Goal: Information Seeking & Learning: Learn about a topic

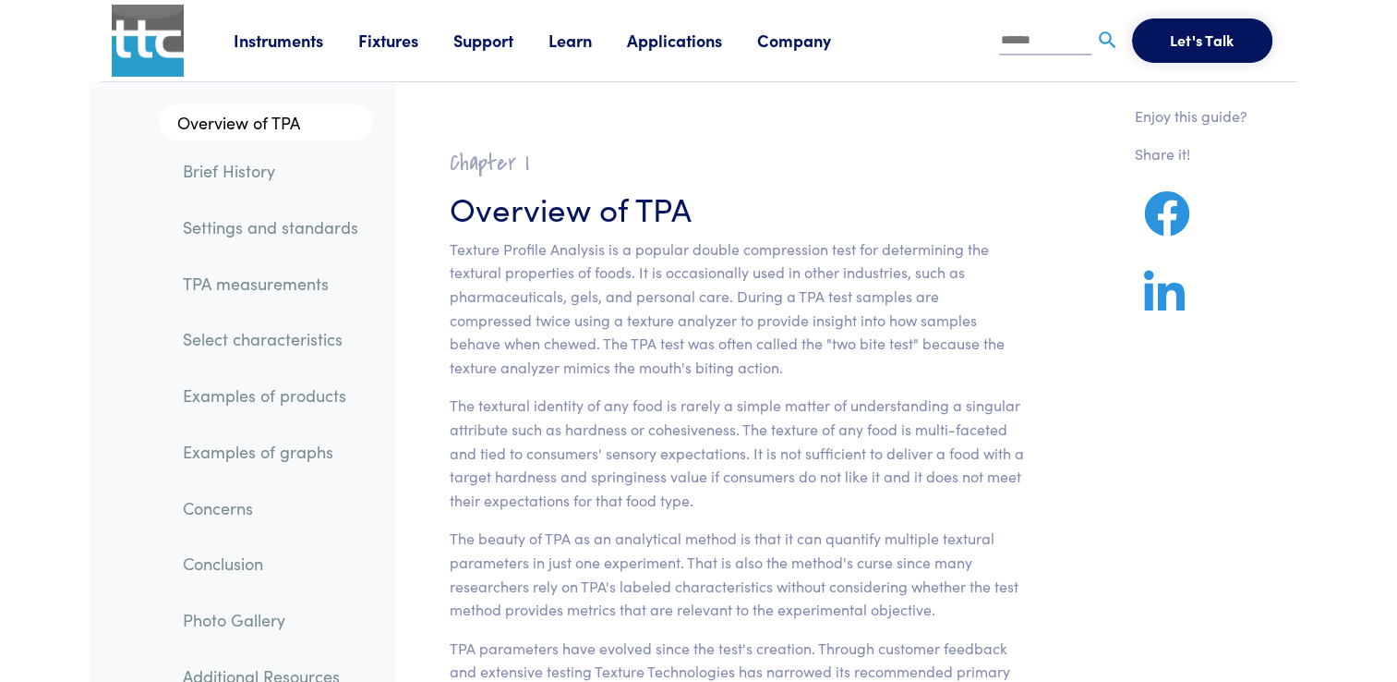
drag, startPoint x: 1111, startPoint y: 0, endPoint x: 883, endPoint y: 388, distance: 450.0
click at [883, 388] on section "Chapter I Overview of TPA Texture Profile Analysis is a popular double compress…" at bounding box center [737, 631] width 664 height 1009
click at [1031, 54] on input "text" at bounding box center [1045, 42] width 92 height 28
paste input "**********"
type input "**********"
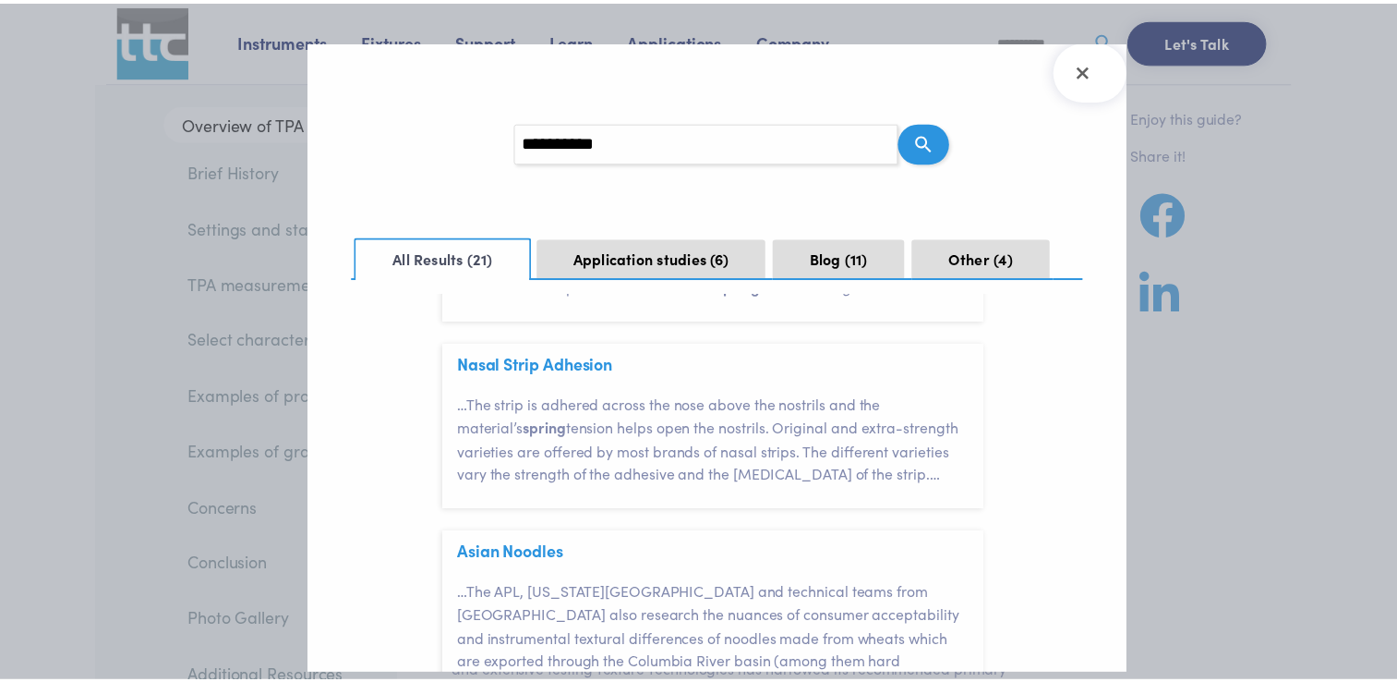
scroll to position [816, 0]
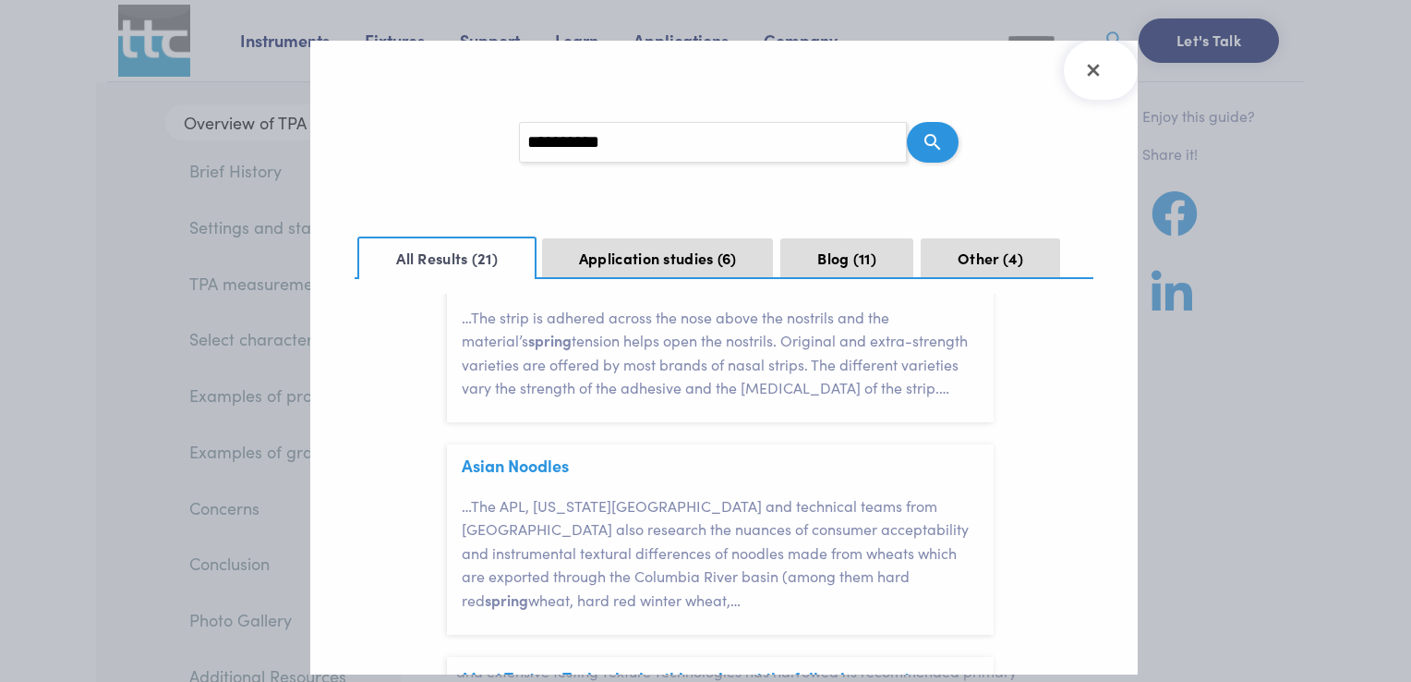
click at [1175, 440] on div at bounding box center [705, 341] width 1411 height 682
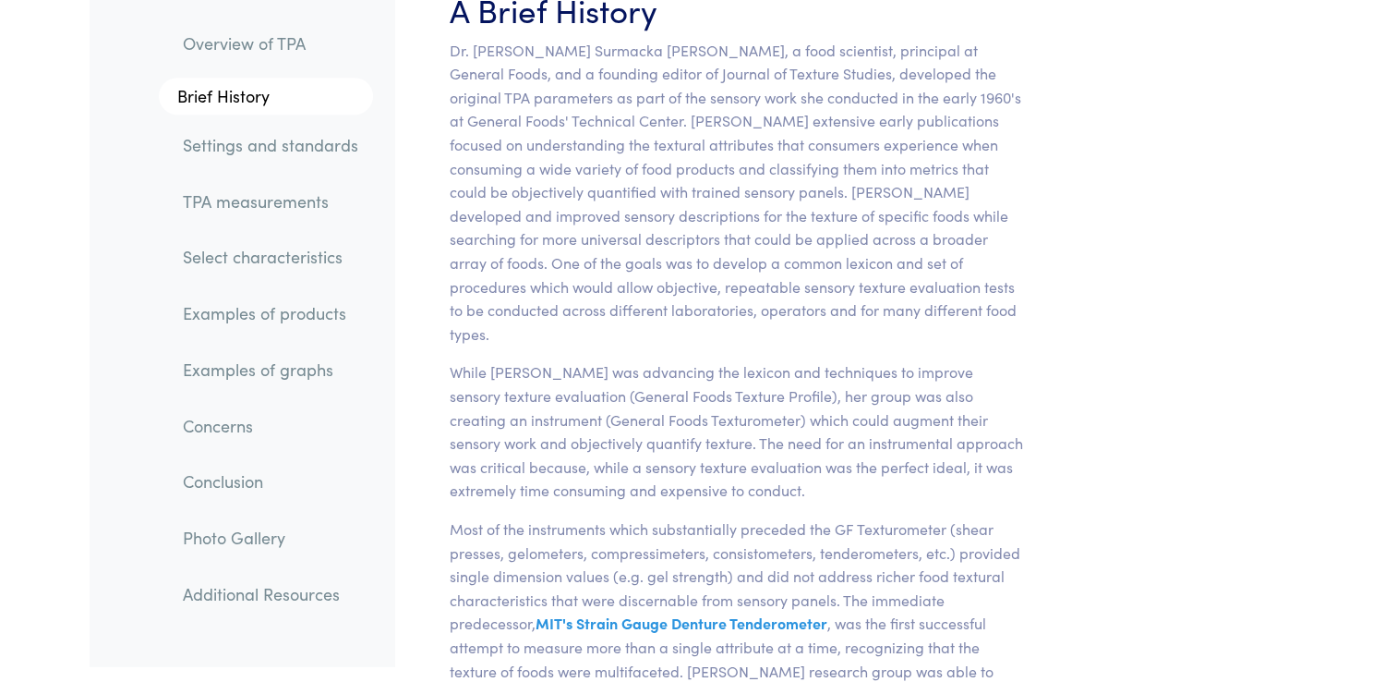
scroll to position [1241, 0]
click at [708, 127] on p "Dr. [PERSON_NAME] Surmacka [PERSON_NAME], a food scientist, principal at Genera…" at bounding box center [737, 190] width 575 height 308
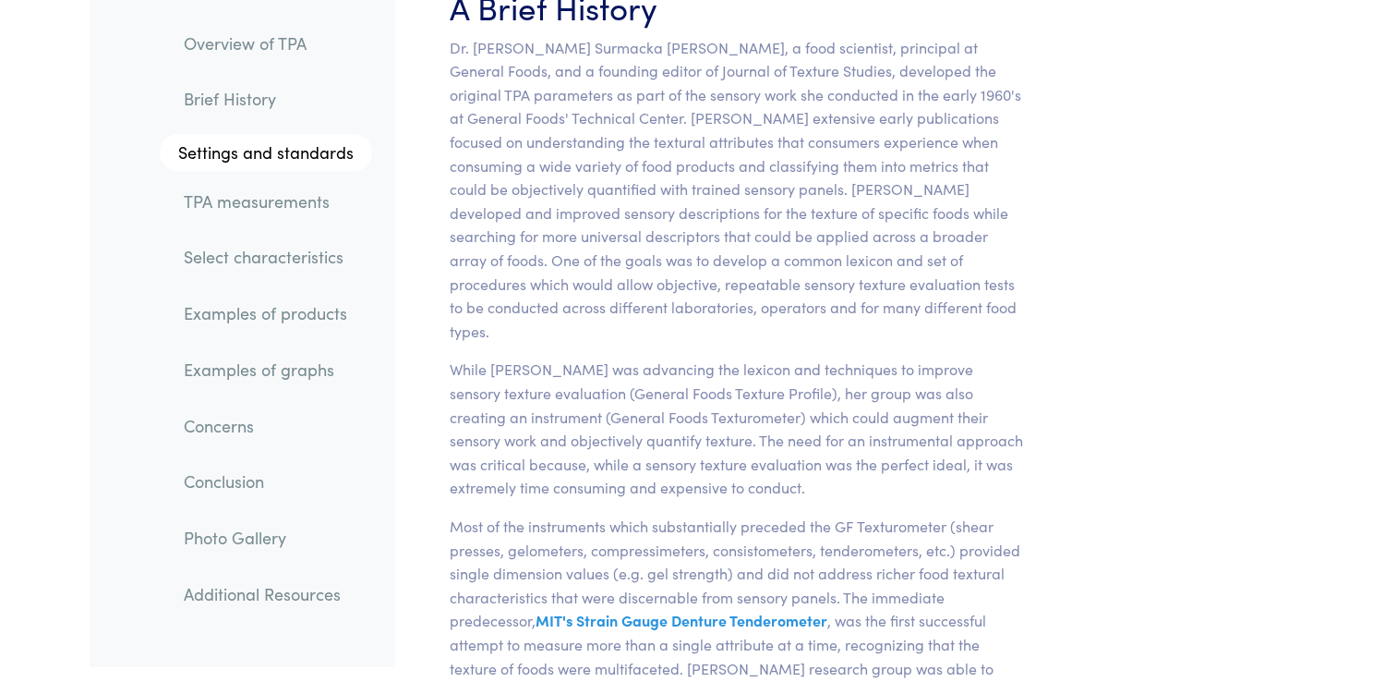
scroll to position [7683, 0]
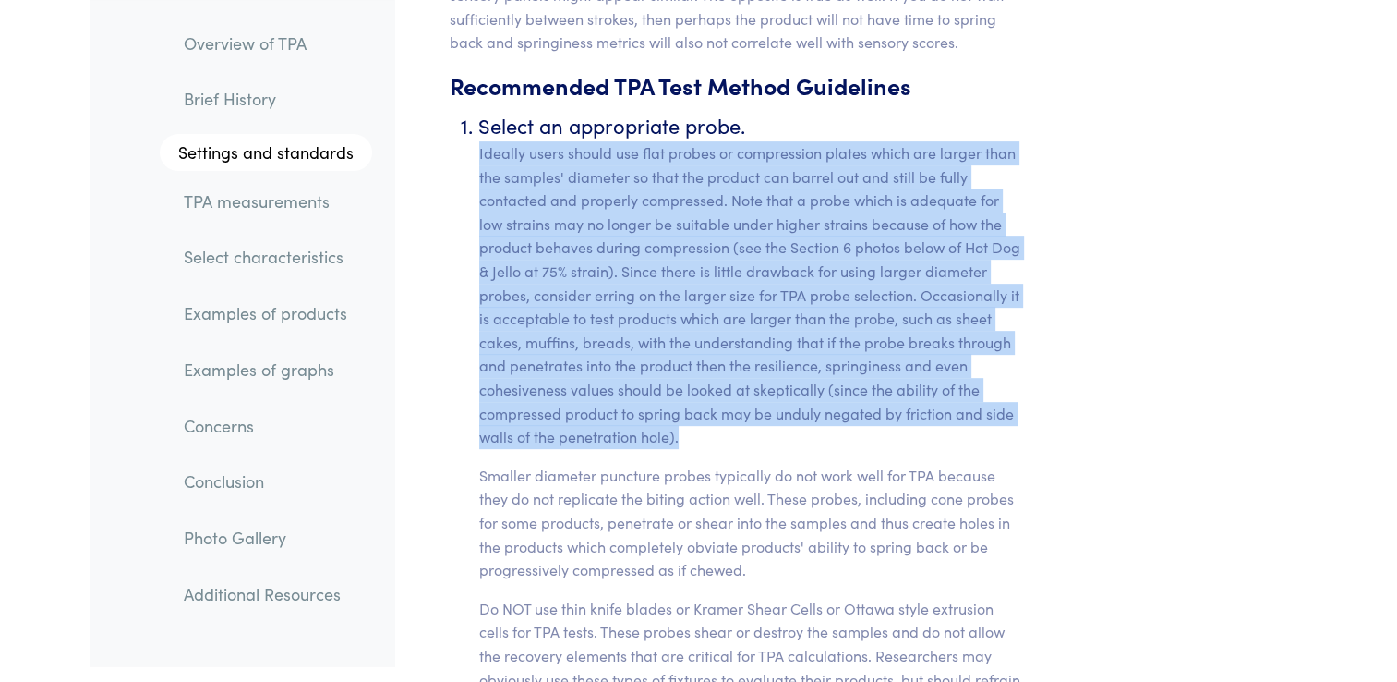
drag, startPoint x: 477, startPoint y: 125, endPoint x: 730, endPoint y: 408, distance: 380.0
copy p "Ideally users should use flat probes or compression plates which are larger tha…"
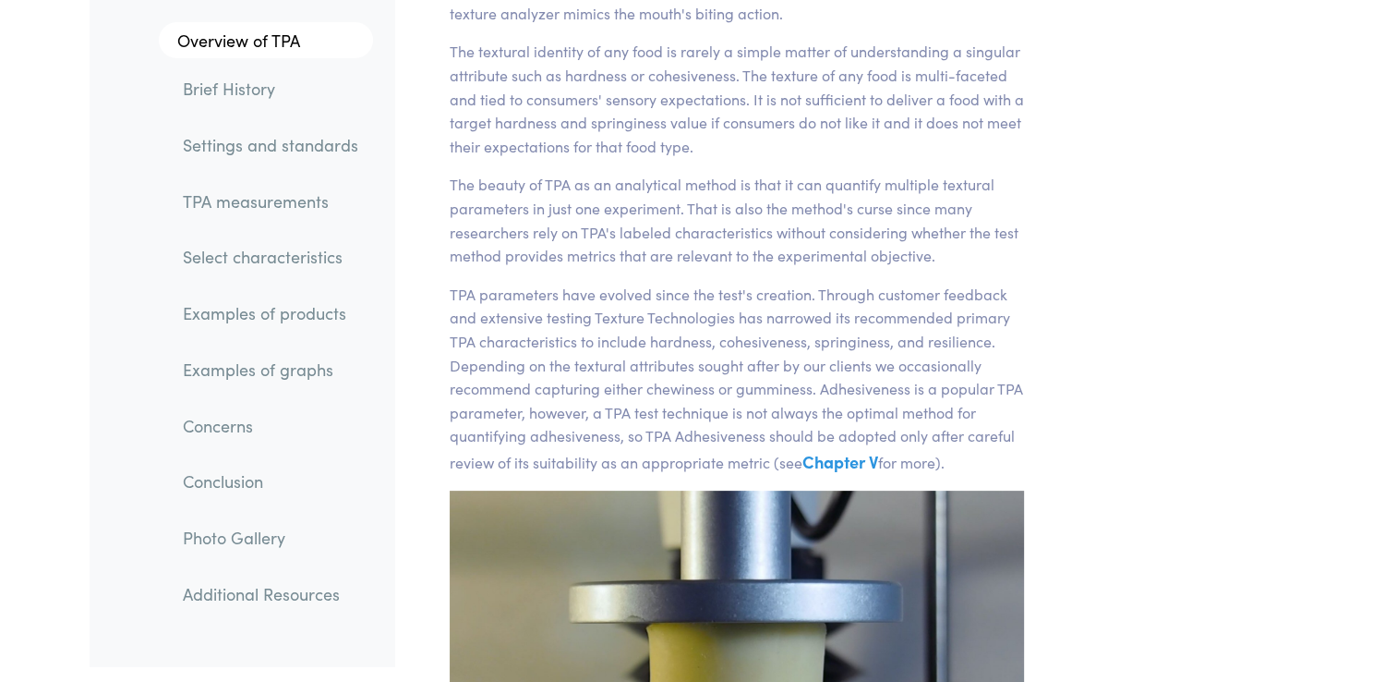
scroll to position [0, 0]
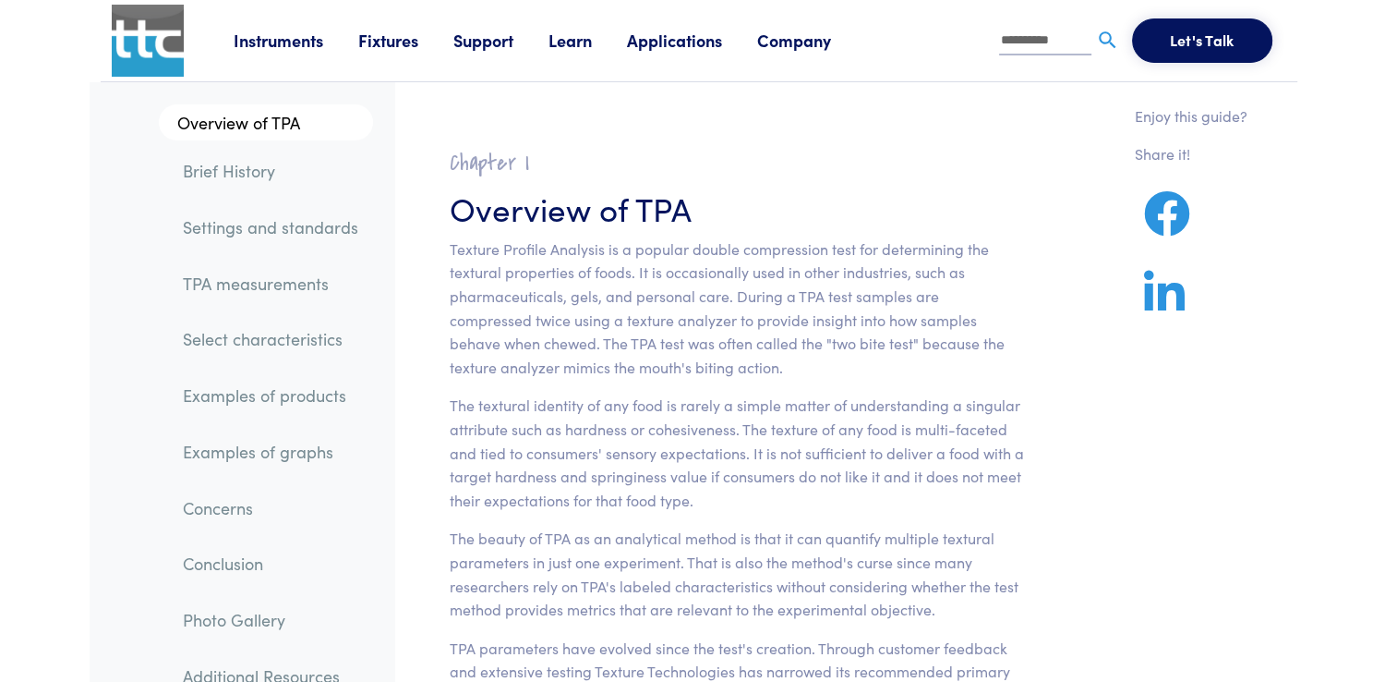
click at [964, 133] on section "Chapter I Overview of TPA Texture Profile Analysis is a popular double compress…" at bounding box center [737, 631] width 664 height 1009
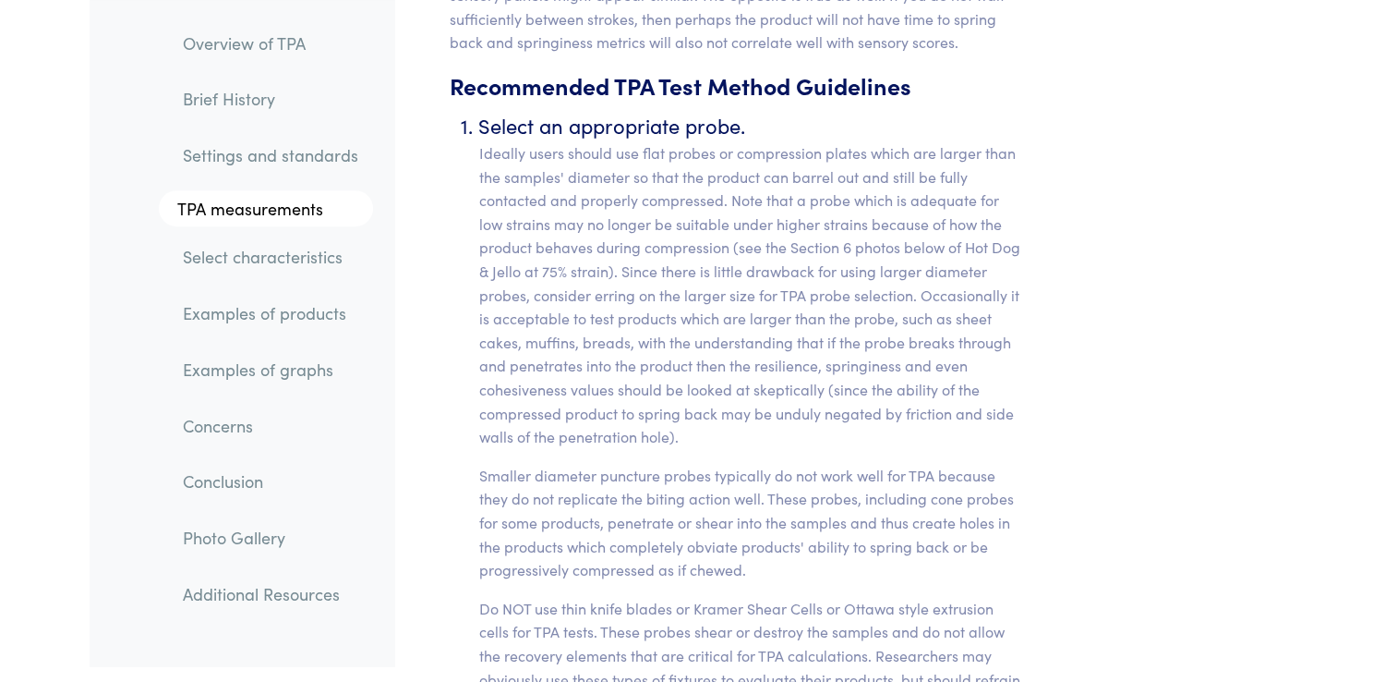
scroll to position [11678, 0]
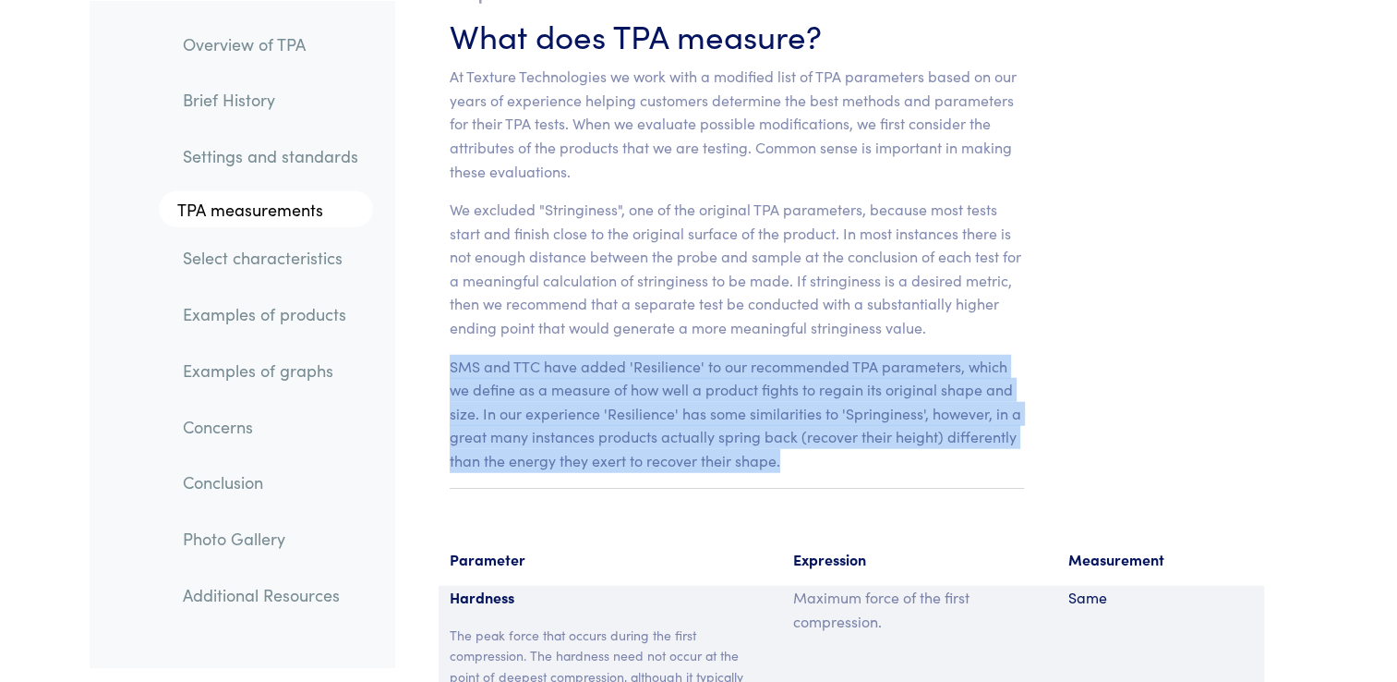
drag, startPoint x: 808, startPoint y: 436, endPoint x: 429, endPoint y: 345, distance: 390.2
click at [429, 345] on section "Chapter IV What does TPA measure? At Texture Technologies we work with a modifi…" at bounding box center [737, 224] width 664 height 602
copy p "SMS and TTC have added 'Resilience' to our recommended TPA parameters, which we…"
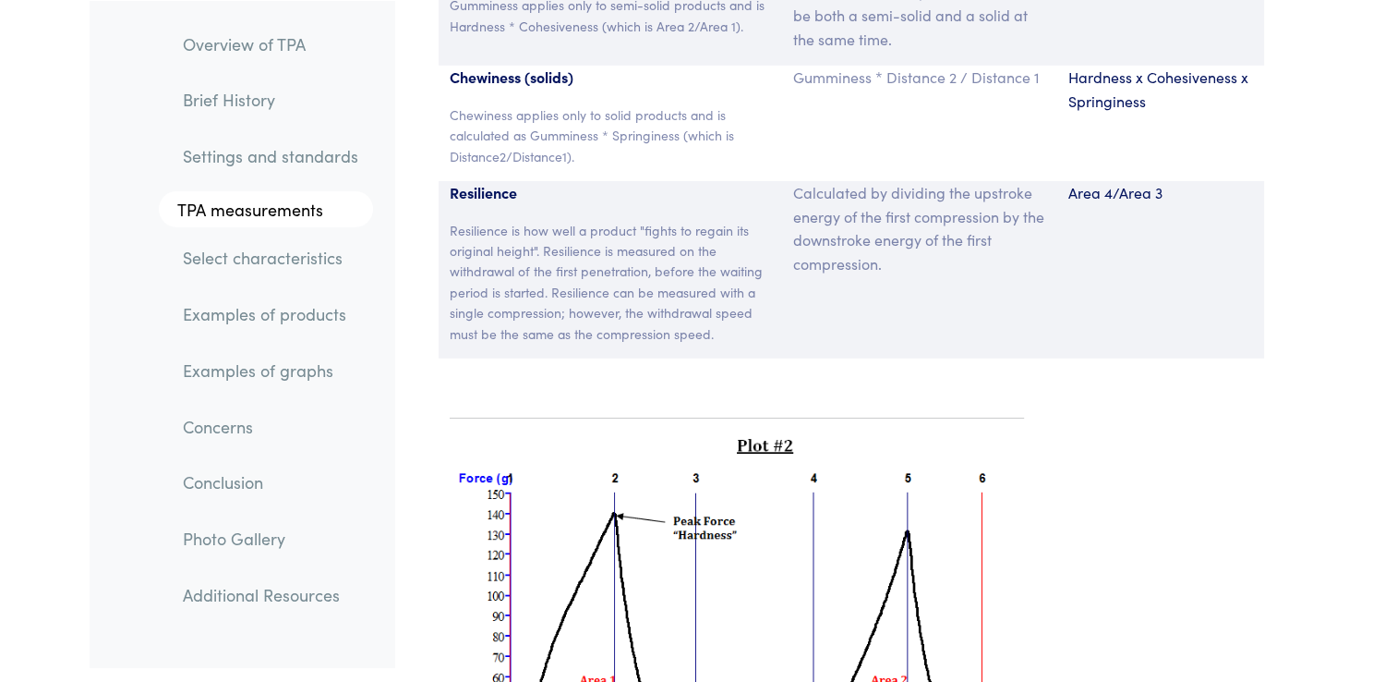
scroll to position [12935, 0]
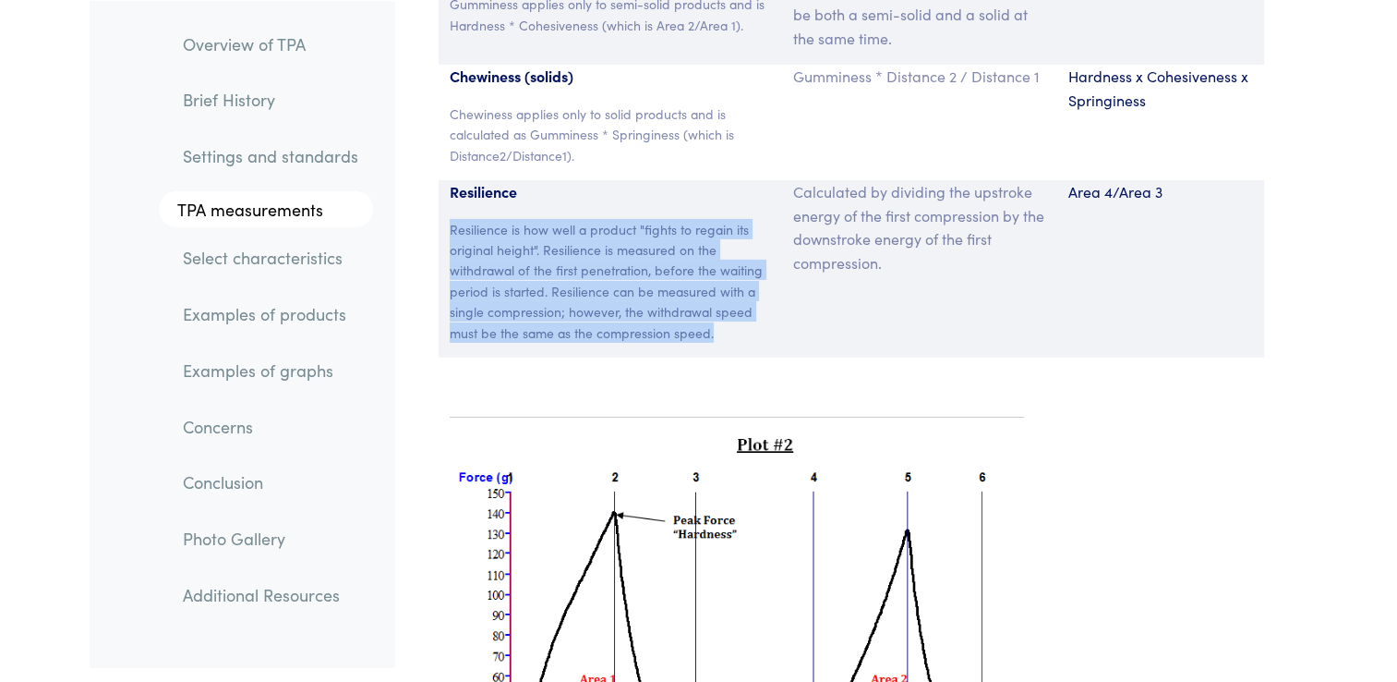
drag, startPoint x: 735, startPoint y: 305, endPoint x: 450, endPoint y: 196, distance: 305.5
click at [450, 219] on p "Resilience is how well a product "fights to regain its original height". Resili…" at bounding box center [611, 281] width 322 height 124
copy p "Resilience is how well a product "fights to regain its original height". Resili…"
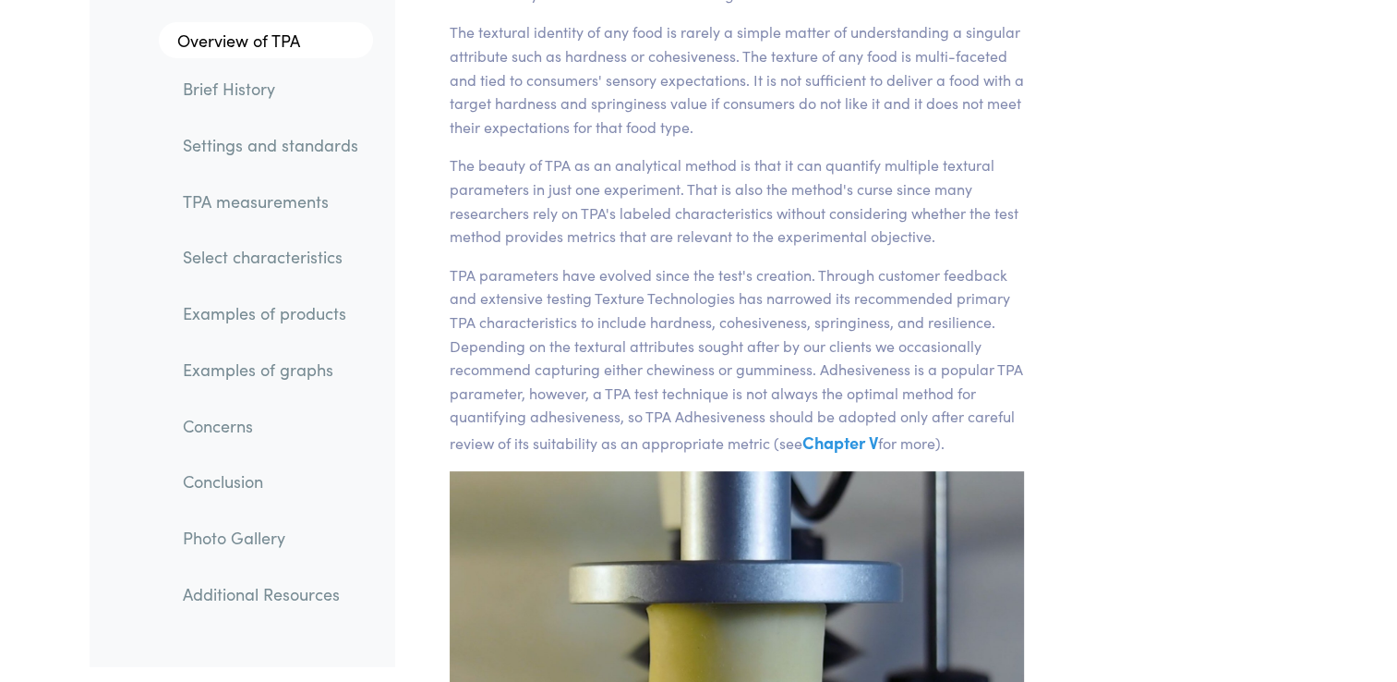
scroll to position [0, 0]
